Goal: Information Seeking & Learning: Find specific fact

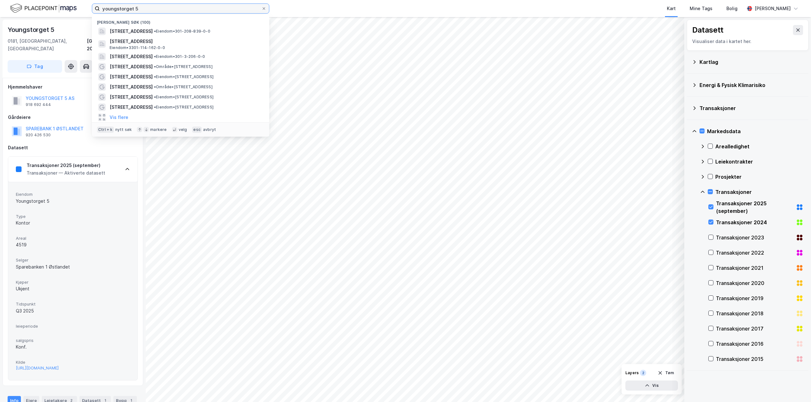
click at [137, 5] on input "youngstorget 5" at bounding box center [180, 8] width 161 height 9
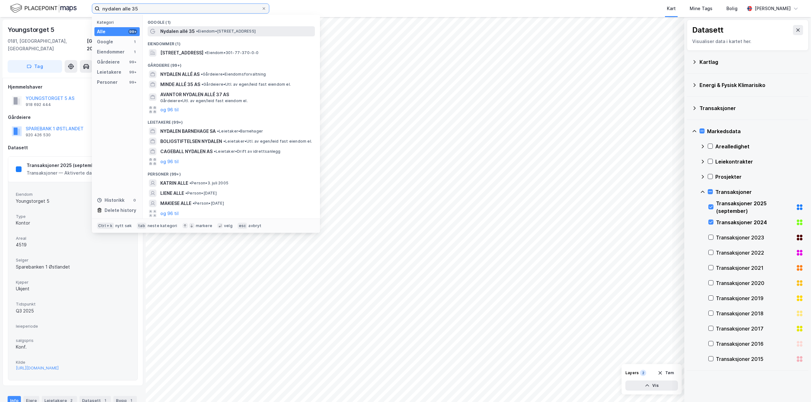
type input "nydalen alle 35"
click at [192, 33] on span "Nydalen allé 35" at bounding box center [177, 32] width 35 height 8
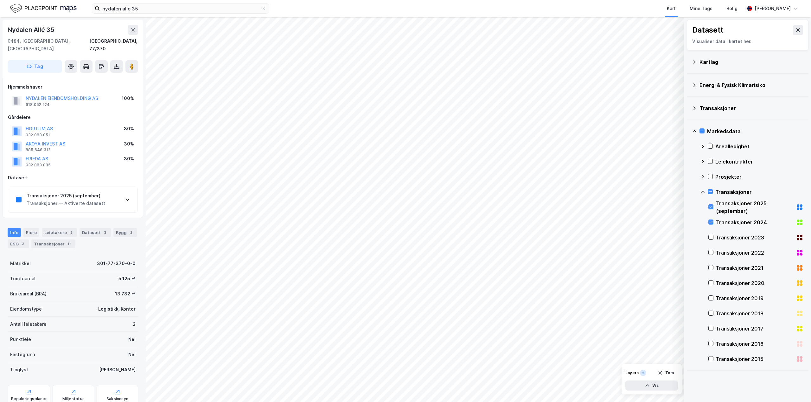
click at [111, 192] on div "Transaksjoner 2025 (september) Transaksjoner — Aktiverte datasett" at bounding box center [72, 199] width 129 height 25
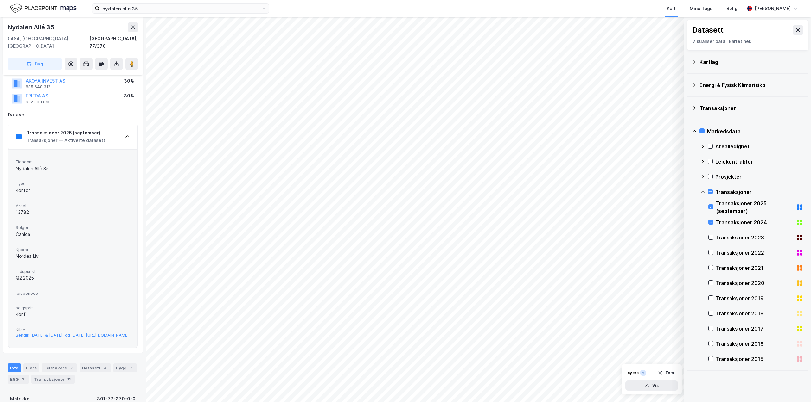
scroll to position [63, 0]
click at [87, 338] on div "Bendik [DATE] & [DATE], og [DATE] [URL][DOMAIN_NAME]" at bounding box center [72, 334] width 113 height 5
drag, startPoint x: 118, startPoint y: 365, endPoint x: 109, endPoint y: 327, distance: 38.9
click at [109, 327] on div "Kilde Bendik [DATE] & [DATE], og [DATE] [URL][DOMAIN_NAME]" at bounding box center [73, 332] width 114 height 15
copy div "[URL][DOMAIN_NAME]"
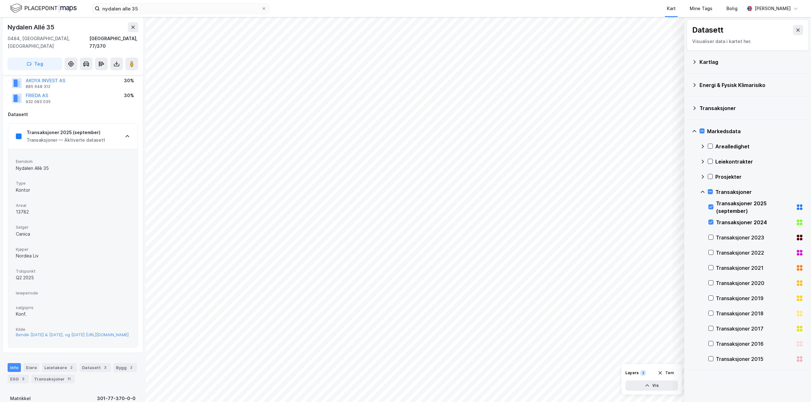
click at [98, 291] on span "leieperiode" at bounding box center [73, 293] width 114 height 5
